Goal: Use online tool/utility: Utilize a website feature to perform a specific function

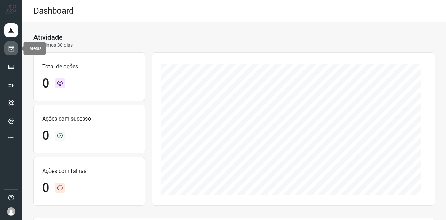
click at [9, 47] on icon at bounding box center [11, 48] width 7 height 7
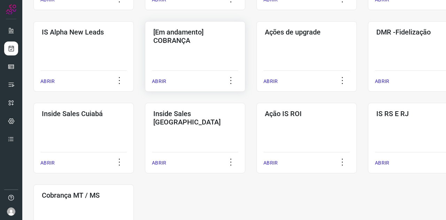
click at [187, 41] on h3 "[Em andamento] COBRANÇA" at bounding box center [195, 36] width 84 height 17
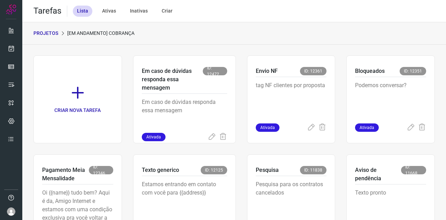
click at [46, 32] on p "PROJETOS" at bounding box center [45, 33] width 25 height 7
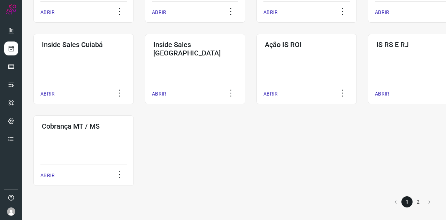
scroll to position [278, 0]
click at [416, 198] on li "2" at bounding box center [417, 201] width 11 height 11
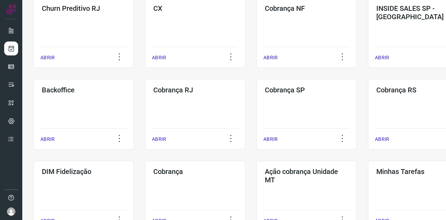
scroll to position [185, 0]
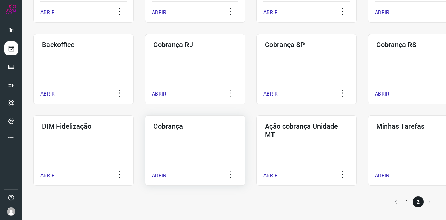
click at [256, 135] on div "Cobrança ABRIR" at bounding box center [306, 150] width 100 height 70
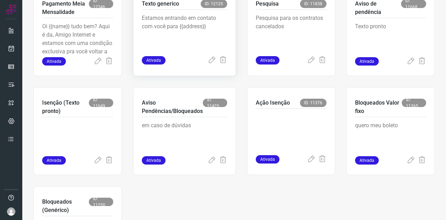
scroll to position [168, 0]
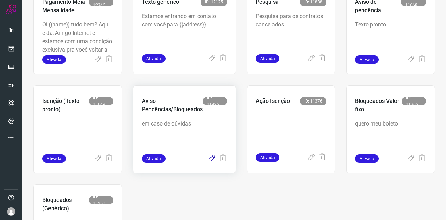
click at [210, 156] on icon at bounding box center [212, 158] width 8 height 8
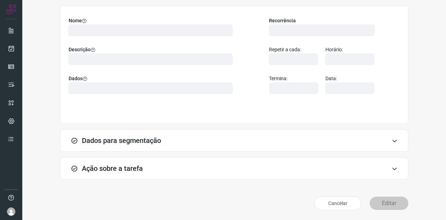
scroll to position [52, 0]
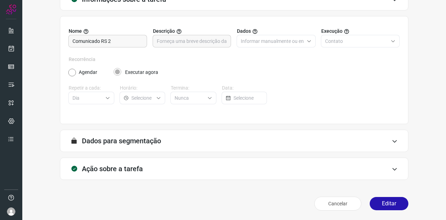
click at [108, 161] on div "Ação sobre a tarefa" at bounding box center [234, 168] width 348 height 22
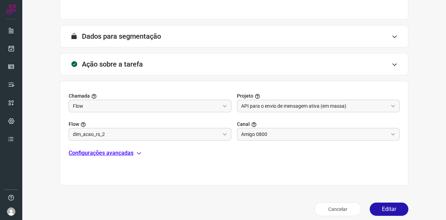
click at [105, 153] on p "Configurações avançadas" at bounding box center [101, 153] width 65 height 8
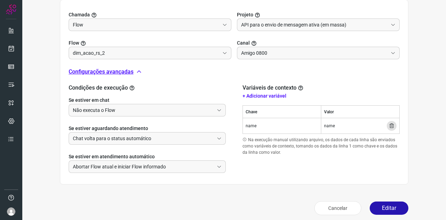
scroll to position [242, 0]
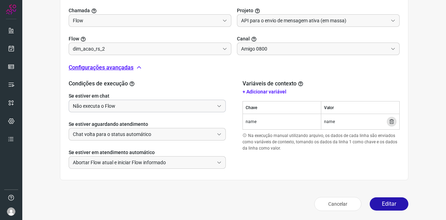
click at [107, 100] on input "Não executa o Flow" at bounding box center [143, 106] width 141 height 12
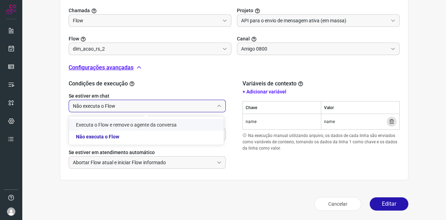
click at [104, 123] on li "Executa o Flow e remove o agente da conversa" at bounding box center [146, 125] width 155 height 12
type input "Executa o Flow e remove o agente da conversa"
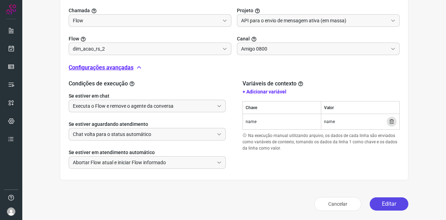
click at [380, 199] on button "Editar" at bounding box center [389, 203] width 39 height 13
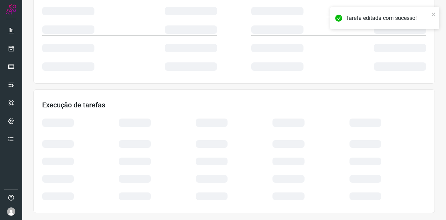
scroll to position [139, 0]
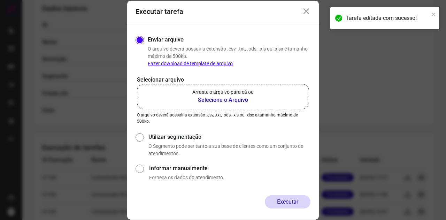
click at [231, 96] on b "Selecione o Arquivo" at bounding box center [222, 100] width 61 height 8
click at [0, 0] on input "Arraste o arquivo para cá ou Selecione o Arquivo" at bounding box center [0, 0] width 0 height 0
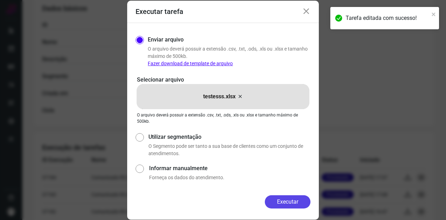
click at [287, 198] on button "Executar" at bounding box center [288, 201] width 46 height 13
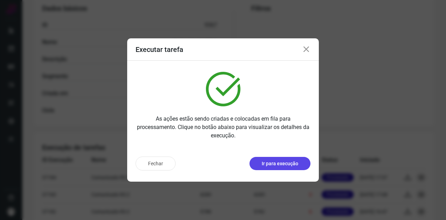
click at [288, 163] on p "Ir para execução" at bounding box center [280, 163] width 37 height 7
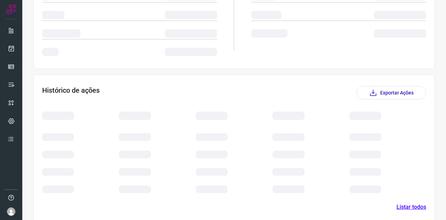
scroll to position [84, 0]
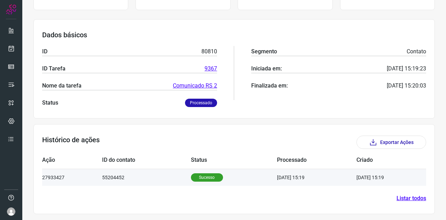
click at [326, 176] on td "13/08/25 15:19" at bounding box center [316, 177] width 79 height 17
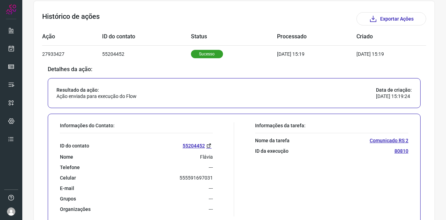
scroll to position [208, 0]
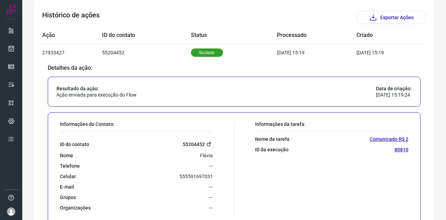
click at [196, 145] on link "55204452" at bounding box center [198, 144] width 30 height 8
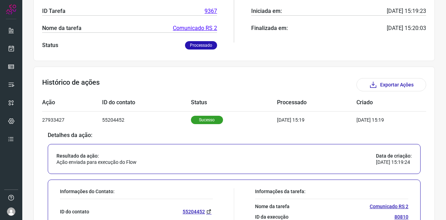
scroll to position [139, 0]
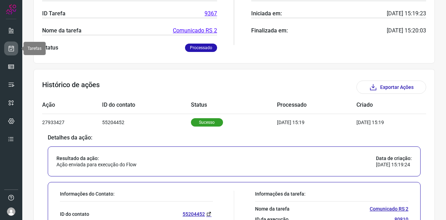
click at [12, 49] on icon at bounding box center [11, 48] width 7 height 7
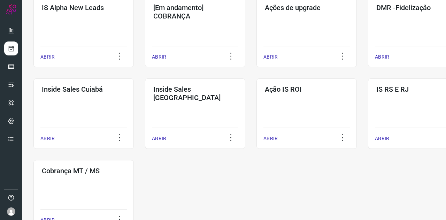
scroll to position [348, 0]
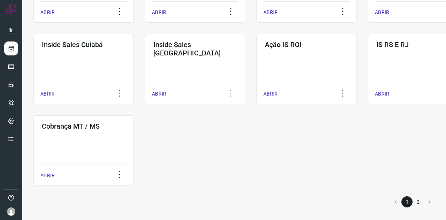
click at [414, 202] on li "2" at bounding box center [417, 201] width 11 height 11
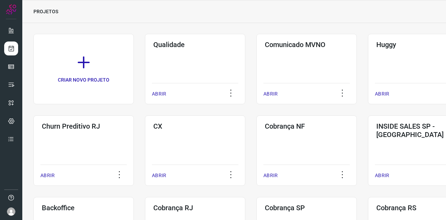
scroll to position [185, 0]
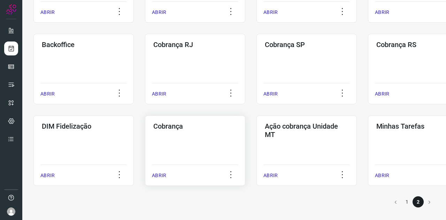
click at [256, 156] on div "Cobrança ABRIR" at bounding box center [306, 150] width 100 height 70
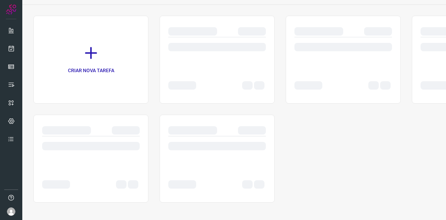
scroll to position [40, 0]
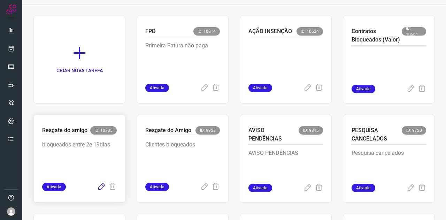
click at [101, 186] on icon at bounding box center [101, 187] width 8 height 8
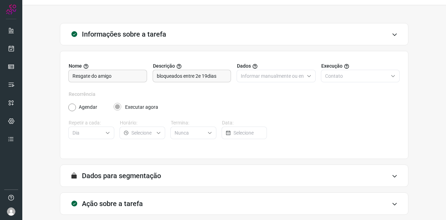
scroll to position [52, 0]
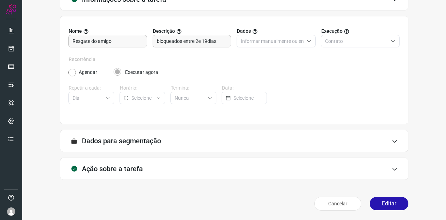
type input "Amigo 0800"
click at [125, 169] on h3 "Ação sobre a tarefa" at bounding box center [112, 168] width 61 height 8
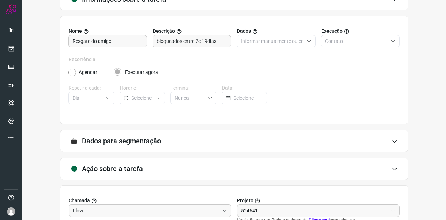
type input "DIM - Resgate do AMIGO"
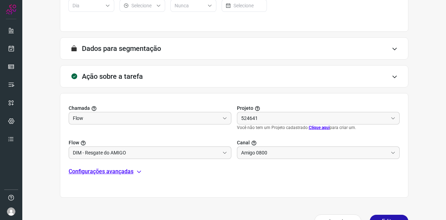
type input "API para o envio de mensagem ativa (em massa)"
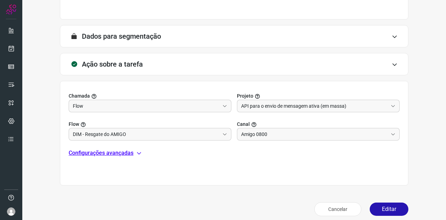
click at [127, 154] on p "Configurações avançadas" at bounding box center [101, 153] width 65 height 8
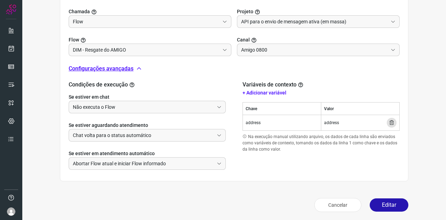
scroll to position [242, 0]
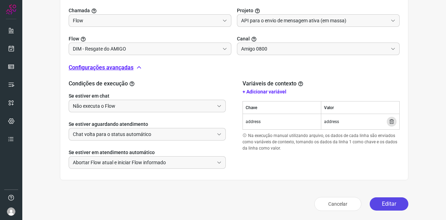
click at [379, 199] on button "Editar" at bounding box center [389, 203] width 39 height 13
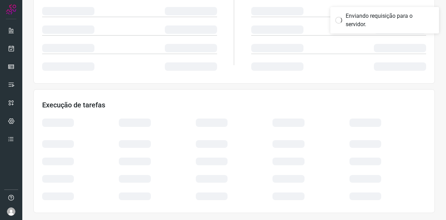
scroll to position [139, 0]
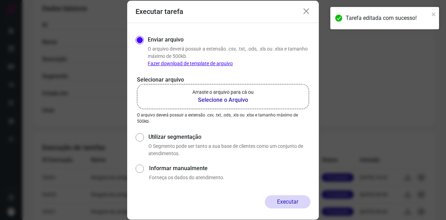
click at [200, 109] on label "Arraste o arquivo para cá ou Selecione o Arquivo" at bounding box center [223, 96] width 172 height 25
click at [0, 0] on input "Arraste o arquivo para cá ou Selecione o Arquivo" at bounding box center [0, 0] width 0 height 0
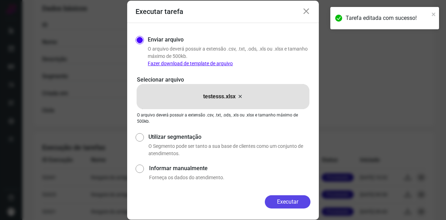
click at [290, 201] on button "Executar" at bounding box center [288, 201] width 46 height 13
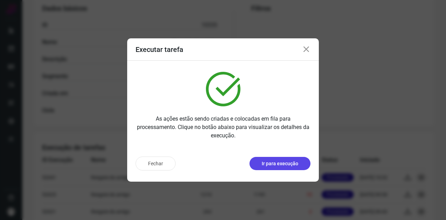
click at [261, 162] on button "Ir para execução" at bounding box center [279, 163] width 61 height 13
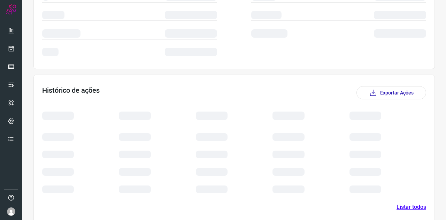
scroll to position [84, 0]
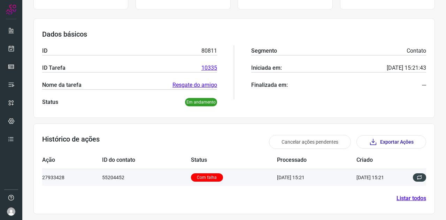
click at [208, 177] on p "Com falha" at bounding box center [207, 177] width 32 height 8
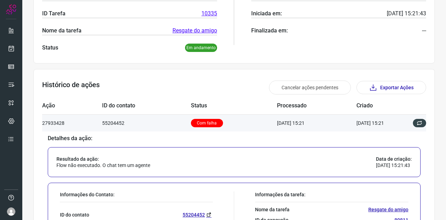
click at [194, 121] on p "Com falha" at bounding box center [207, 123] width 32 height 8
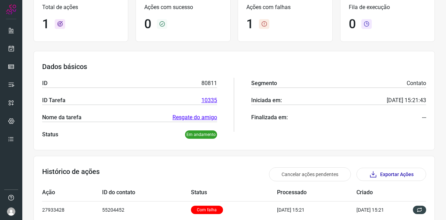
scroll to position [84, 0]
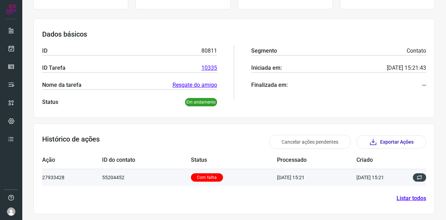
click at [204, 181] on td "Com falha" at bounding box center [234, 177] width 86 height 17
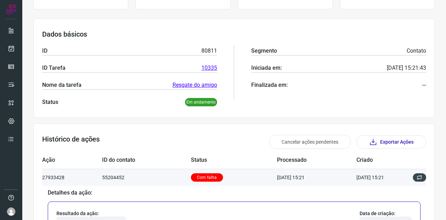
click at [205, 175] on p "Com falha" at bounding box center [207, 177] width 32 height 8
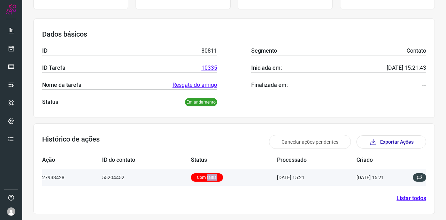
click at [205, 175] on p "Com falha" at bounding box center [207, 177] width 32 height 8
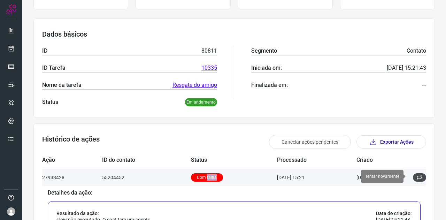
click at [413, 175] on button at bounding box center [419, 177] width 13 height 8
click at [417, 175] on icon at bounding box center [420, 177] width 6 height 6
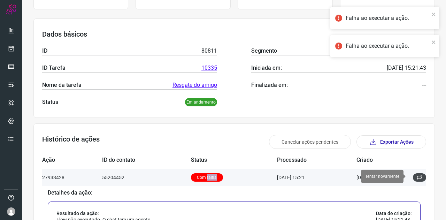
click at [417, 175] on icon at bounding box center [420, 177] width 6 height 6
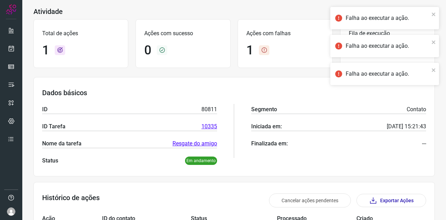
scroll to position [15, 0]
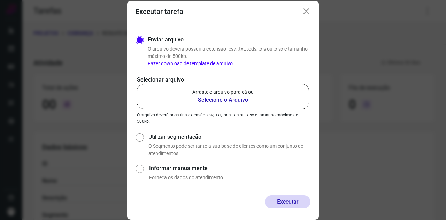
click at [230, 95] on p "Arraste o arquivo para cá ou" at bounding box center [222, 91] width 61 height 7
click at [0, 0] on input "Arraste o arquivo para cá ou Selecione o Arquivo" at bounding box center [0, 0] width 0 height 0
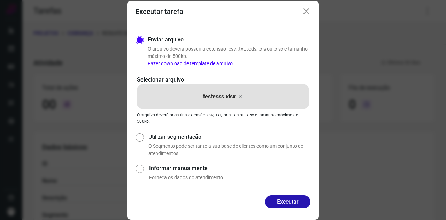
click at [308, 192] on div "Enviar arquivo O arquivo deverá possuir a extensão .csv, .txt, .ods, .xls ou .x…" at bounding box center [223, 109] width 192 height 172
click at [304, 197] on button "Executar" at bounding box center [288, 201] width 46 height 13
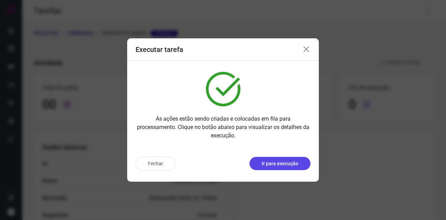
click at [287, 168] on button "Ir para execução" at bounding box center [279, 163] width 61 height 13
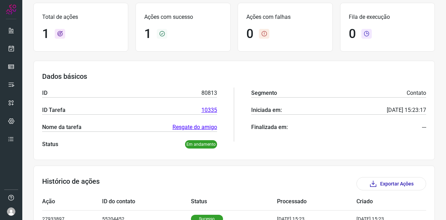
scroll to position [84, 0]
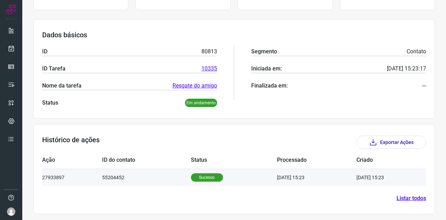
click at [382, 176] on td "[DATE] 15:23" at bounding box center [380, 177] width 49 height 17
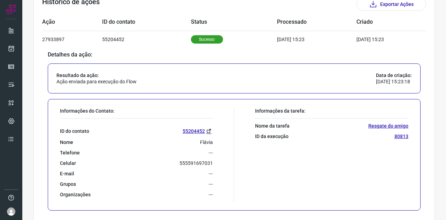
scroll to position [252, 0]
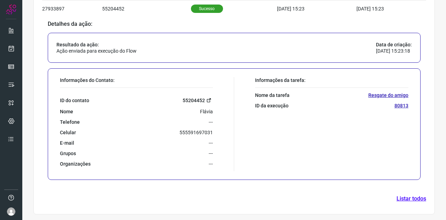
click at [183, 101] on link "55204452" at bounding box center [198, 100] width 30 height 8
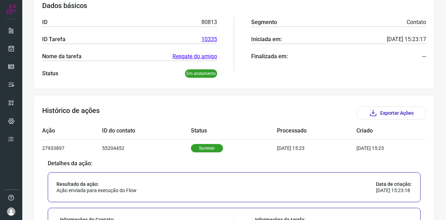
scroll to position [0, 0]
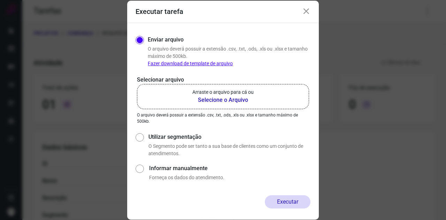
click at [307, 11] on icon at bounding box center [306, 11] width 8 height 8
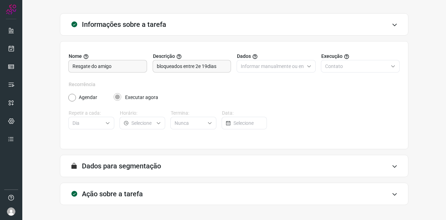
scroll to position [52, 0]
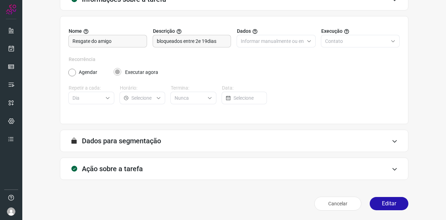
click at [118, 167] on h3 "Ação sobre a tarefa" at bounding box center [112, 168] width 61 height 8
type input "Amigo 0800"
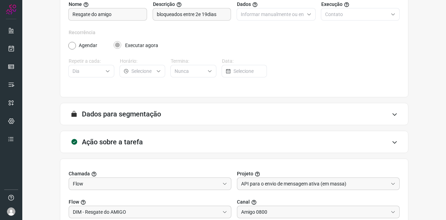
scroll to position [156, 0]
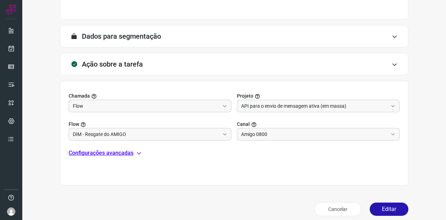
click at [111, 150] on p "Configurações avançadas" at bounding box center [101, 153] width 65 height 8
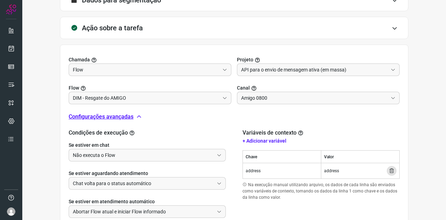
scroll to position [242, 0]
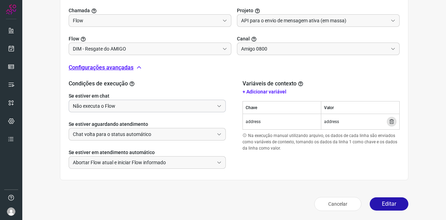
click at [103, 103] on input "Não executa o Flow" at bounding box center [143, 106] width 141 height 12
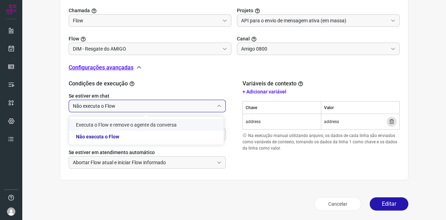
click at [105, 122] on li "Executa o Flow e remove o agente da conversa" at bounding box center [146, 125] width 155 height 12
type input "Executa o Flow e remove o agente da conversa"
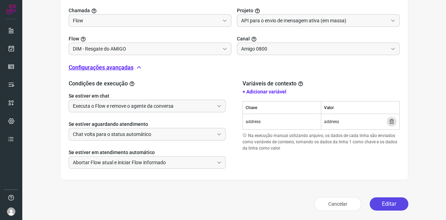
click at [396, 199] on button "Editar" at bounding box center [389, 203] width 39 height 13
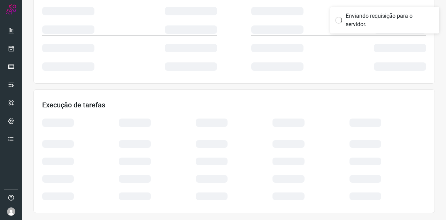
scroll to position [139, 0]
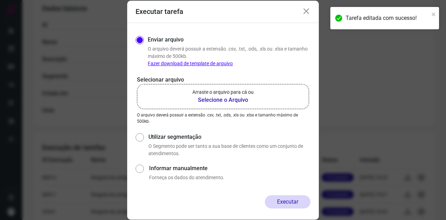
click at [213, 104] on label "Arraste o arquivo para cá ou Selecione o Arquivo" at bounding box center [223, 96] width 172 height 25
click at [0, 0] on input "Arraste o arquivo para cá ou Selecione o Arquivo" at bounding box center [0, 0] width 0 height 0
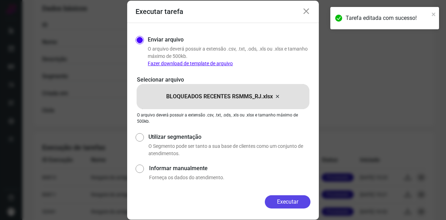
click at [289, 197] on button "Executar" at bounding box center [288, 201] width 46 height 13
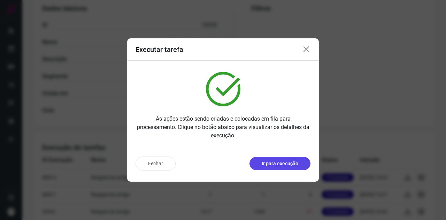
click at [269, 164] on p "Ir para execução" at bounding box center [280, 163] width 37 height 7
